Goal: Task Accomplishment & Management: Book appointment/travel/reservation

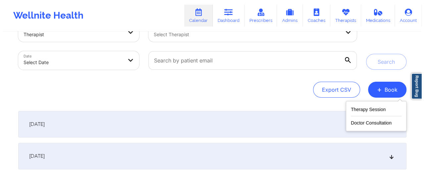
scroll to position [84, 0]
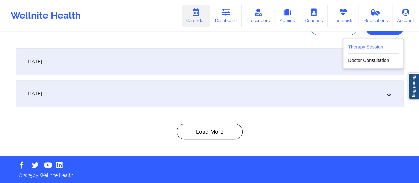
click at [372, 51] on button "Therapy Session" at bounding box center [373, 48] width 51 height 11
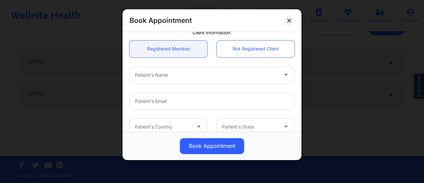
scroll to position [0, 0]
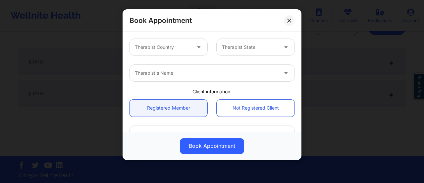
click at [173, 54] on div "Therapist Country" at bounding box center [161, 47] width 62 height 17
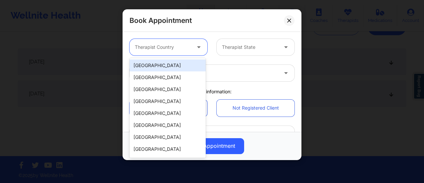
click at [171, 61] on div "[GEOGRAPHIC_DATA]" at bounding box center [168, 65] width 76 height 12
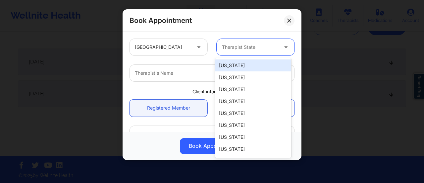
click at [246, 46] on div at bounding box center [250, 47] width 56 height 8
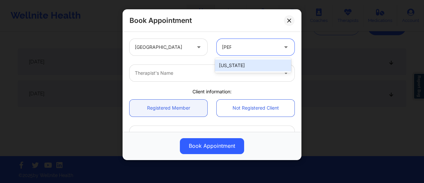
type input "Flori"
click at [245, 67] on div "[US_STATE]" at bounding box center [253, 65] width 76 height 12
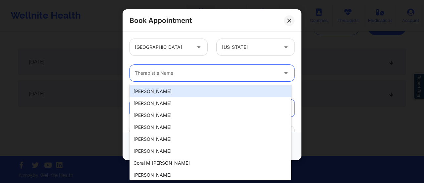
click at [208, 71] on div at bounding box center [206, 73] width 143 height 8
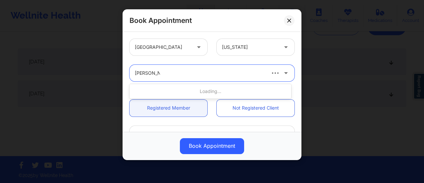
type input "[PERSON_NAME]"
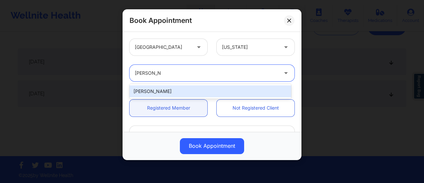
click at [194, 91] on div "[PERSON_NAME]" at bounding box center [211, 91] width 162 height 12
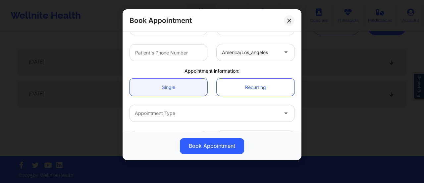
scroll to position [161, 0]
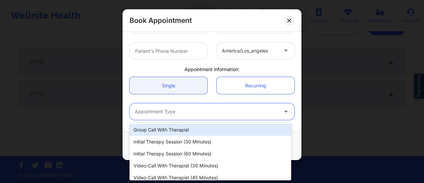
click at [173, 112] on div at bounding box center [206, 111] width 143 height 8
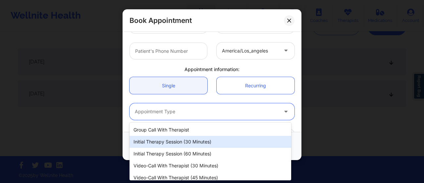
click at [167, 141] on div "Initial Therapy Session (30 minutes)" at bounding box center [211, 142] width 162 height 12
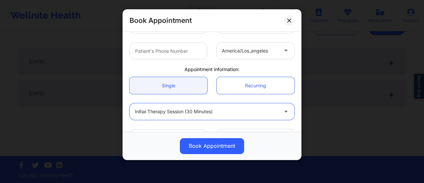
scroll to position [182, 0]
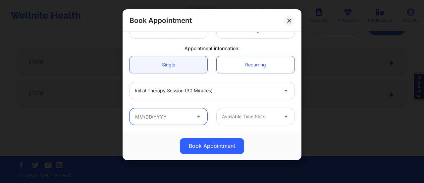
click at [164, 115] on input "text" at bounding box center [169, 116] width 78 height 17
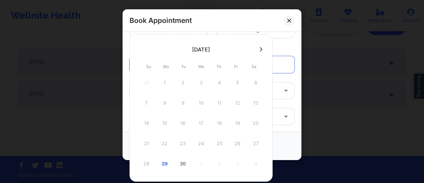
click at [261, 50] on button at bounding box center [261, 49] width 7 height 6
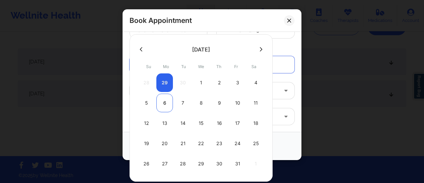
click at [165, 103] on div "6" at bounding box center [164, 103] width 17 height 19
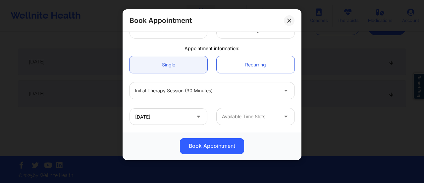
click at [241, 123] on div "Available Time Slots" at bounding box center [248, 116] width 62 height 17
click at [187, 106] on div "[DATE] option , selected. Select is focused ,type to refine list, press Down to…" at bounding box center [212, 116] width 174 height 26
click at [186, 112] on input "[DATE]" at bounding box center [169, 116] width 78 height 17
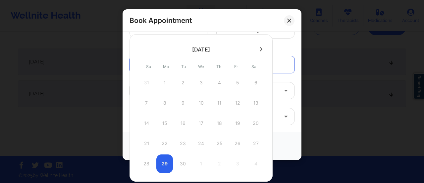
click at [258, 47] on button at bounding box center [261, 49] width 7 height 6
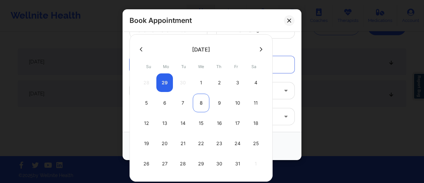
click at [199, 100] on div "8" at bounding box center [201, 103] width 17 height 19
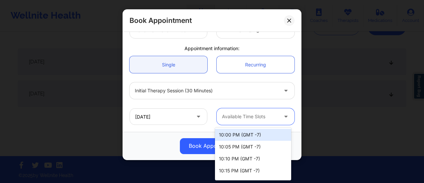
click at [250, 124] on div "Available Time Slots" at bounding box center [248, 116] width 62 height 17
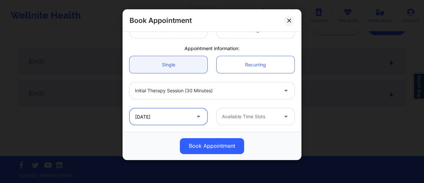
click at [180, 114] on input "[DATE]" at bounding box center [169, 116] width 78 height 17
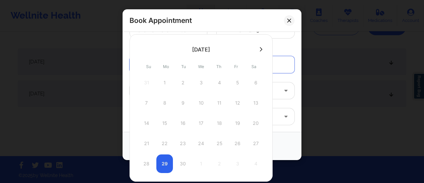
click at [258, 49] on button at bounding box center [261, 49] width 7 height 6
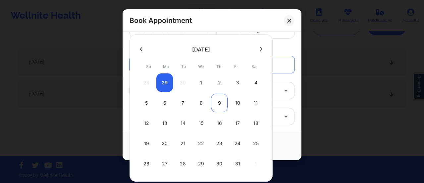
click at [217, 104] on div "9" at bounding box center [219, 103] width 17 height 19
type input "[DATE]"
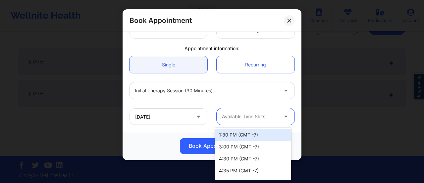
click at [238, 122] on div "Available Time Slots" at bounding box center [248, 116] width 62 height 17
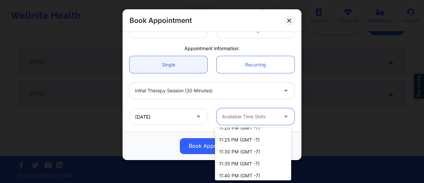
scroll to position [234, 0]
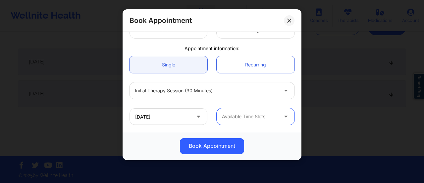
click at [246, 111] on div "Available Time Slots" at bounding box center [248, 116] width 62 height 17
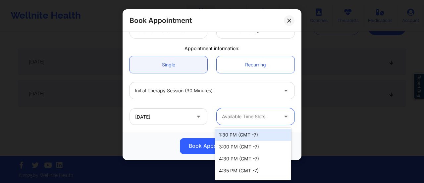
click at [258, 114] on div at bounding box center [250, 116] width 56 height 8
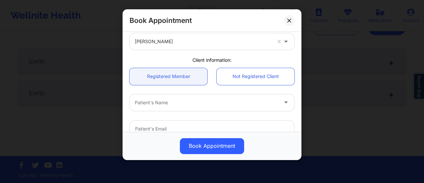
scroll to position [32, 0]
click at [237, 75] on link "Not Registered Client" at bounding box center [256, 75] width 78 height 17
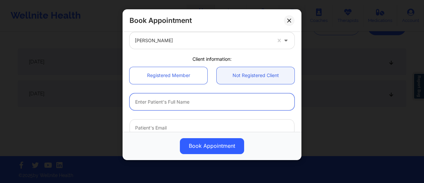
click at [191, 98] on input "text" at bounding box center [212, 101] width 165 height 17
paste input "[PHONE_NUMBER]"
type input "[PHONE_NUMBER]"
click at [191, 98] on input "[PHONE_NUMBER]" at bounding box center [212, 101] width 165 height 17
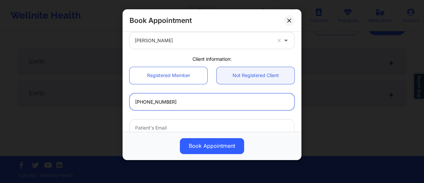
click at [191, 98] on input "[PHONE_NUMBER]" at bounding box center [212, 101] width 165 height 17
paste input "[PERSON_NAME]"
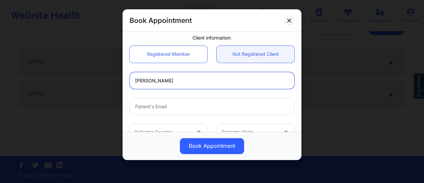
scroll to position [54, 0]
type input "[PERSON_NAME]"
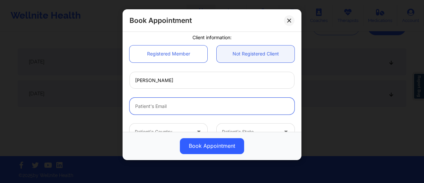
click at [160, 106] on input "email" at bounding box center [212, 105] width 165 height 17
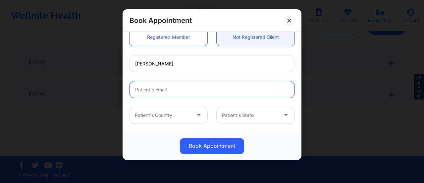
paste input "[EMAIL_ADDRESS][DOMAIN_NAME]"
click at [135, 91] on input "[EMAIL_ADDRESS][DOMAIN_NAME]" at bounding box center [212, 89] width 165 height 17
type input "[EMAIL_ADDRESS][DOMAIN_NAME]"
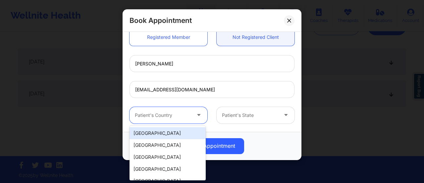
click at [176, 110] on div "Patient's Country" at bounding box center [161, 115] width 62 height 17
click at [162, 129] on div "[GEOGRAPHIC_DATA]" at bounding box center [168, 133] width 76 height 12
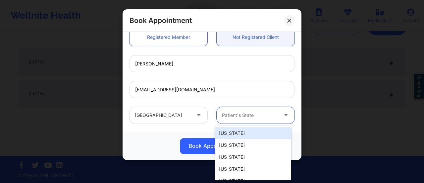
click at [247, 111] on div at bounding box center [250, 115] width 56 height 8
type input "New Y"
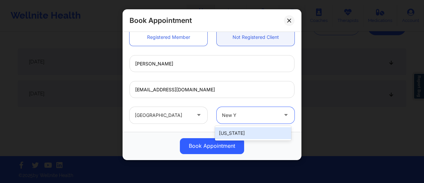
click at [259, 132] on div "[US_STATE]" at bounding box center [253, 133] width 76 height 12
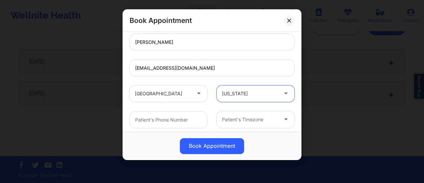
scroll to position [95, 0]
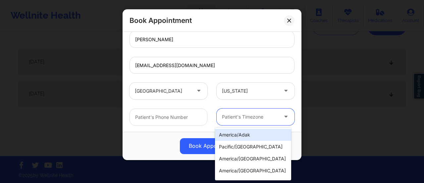
click at [249, 115] on div at bounding box center [250, 117] width 56 height 8
type input "New"
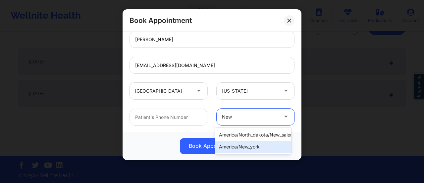
click at [265, 143] on div "america/new_york" at bounding box center [253, 147] width 76 height 12
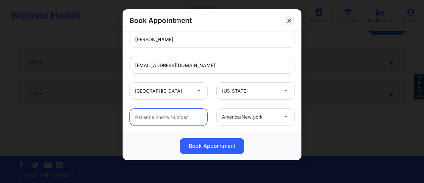
click at [174, 120] on input "text" at bounding box center [169, 116] width 78 height 17
paste input "[PHONE_NUMBER]"
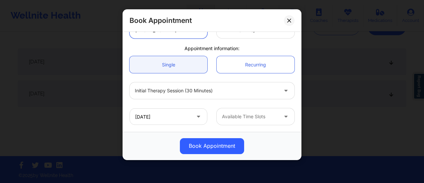
type input "[PHONE_NUMBER]"
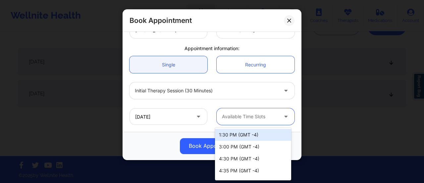
click at [279, 117] on div at bounding box center [287, 116] width 16 height 17
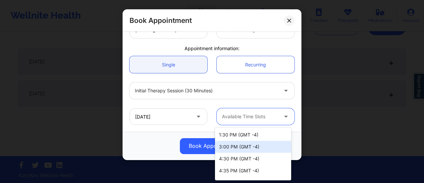
scroll to position [1, 0]
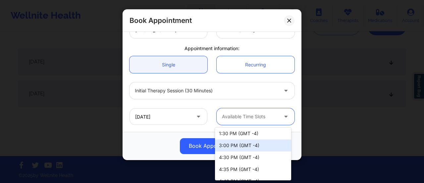
click at [242, 147] on div "3:00 PM (GMT -4)" at bounding box center [253, 145] width 76 height 12
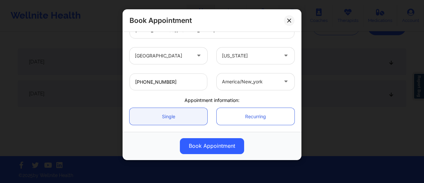
scroll to position [182, 0]
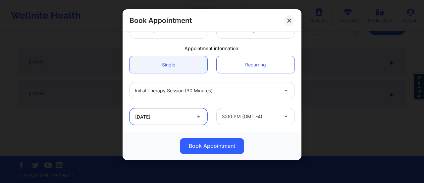
click at [172, 124] on input "[DATE]" at bounding box center [169, 116] width 78 height 17
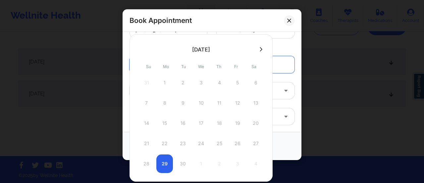
click at [260, 51] on icon at bounding box center [261, 49] width 3 height 4
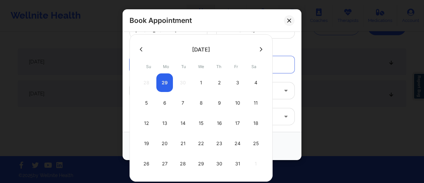
click at [217, 102] on div "9" at bounding box center [219, 103] width 17 height 19
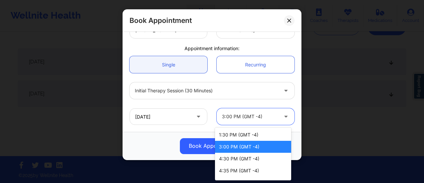
click at [243, 124] on div "3:00 PM (GMT -4)" at bounding box center [250, 116] width 56 height 17
click at [262, 146] on div "3:00 PM (GMT -4)" at bounding box center [253, 147] width 76 height 12
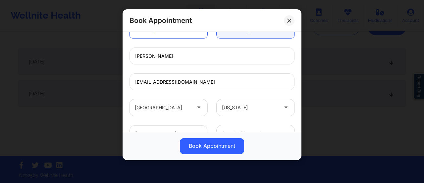
scroll to position [78, 0]
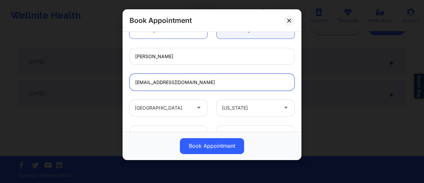
click at [173, 83] on input "[EMAIL_ADDRESS][DOMAIN_NAME]" at bounding box center [212, 82] width 165 height 17
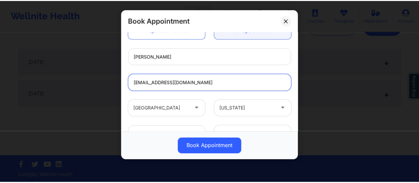
scroll to position [182, 0]
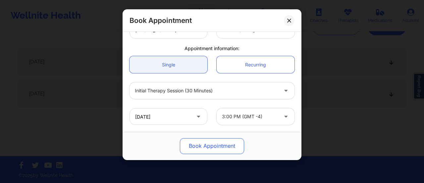
click at [206, 144] on button "Book Appointment" at bounding box center [212, 146] width 64 height 16
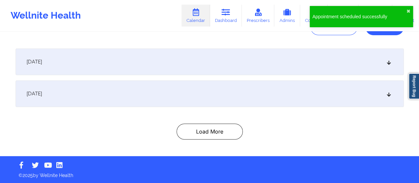
scroll to position [0, 0]
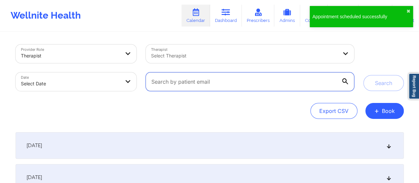
click at [290, 82] on input "text" at bounding box center [250, 81] width 208 height 19
paste input "[EMAIL_ADDRESS][DOMAIN_NAME]"
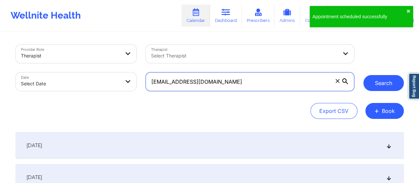
type input "[EMAIL_ADDRESS][DOMAIN_NAME]"
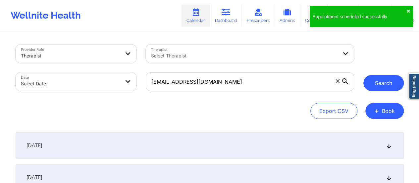
click at [388, 82] on button "Search" at bounding box center [384, 83] width 40 height 16
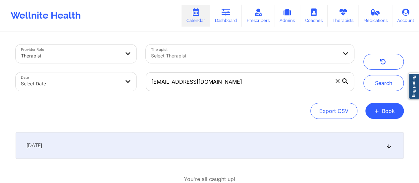
scroll to position [43, 0]
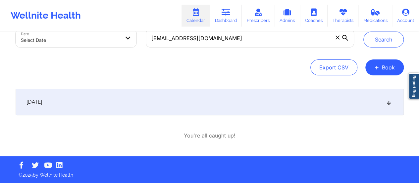
click at [203, 94] on div "[DATE]" at bounding box center [210, 102] width 389 height 27
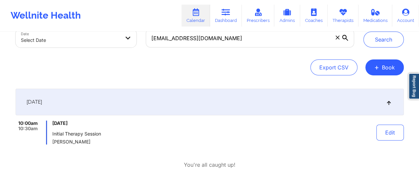
scroll to position [73, 0]
